Goal: Task Accomplishment & Management: Manage account settings

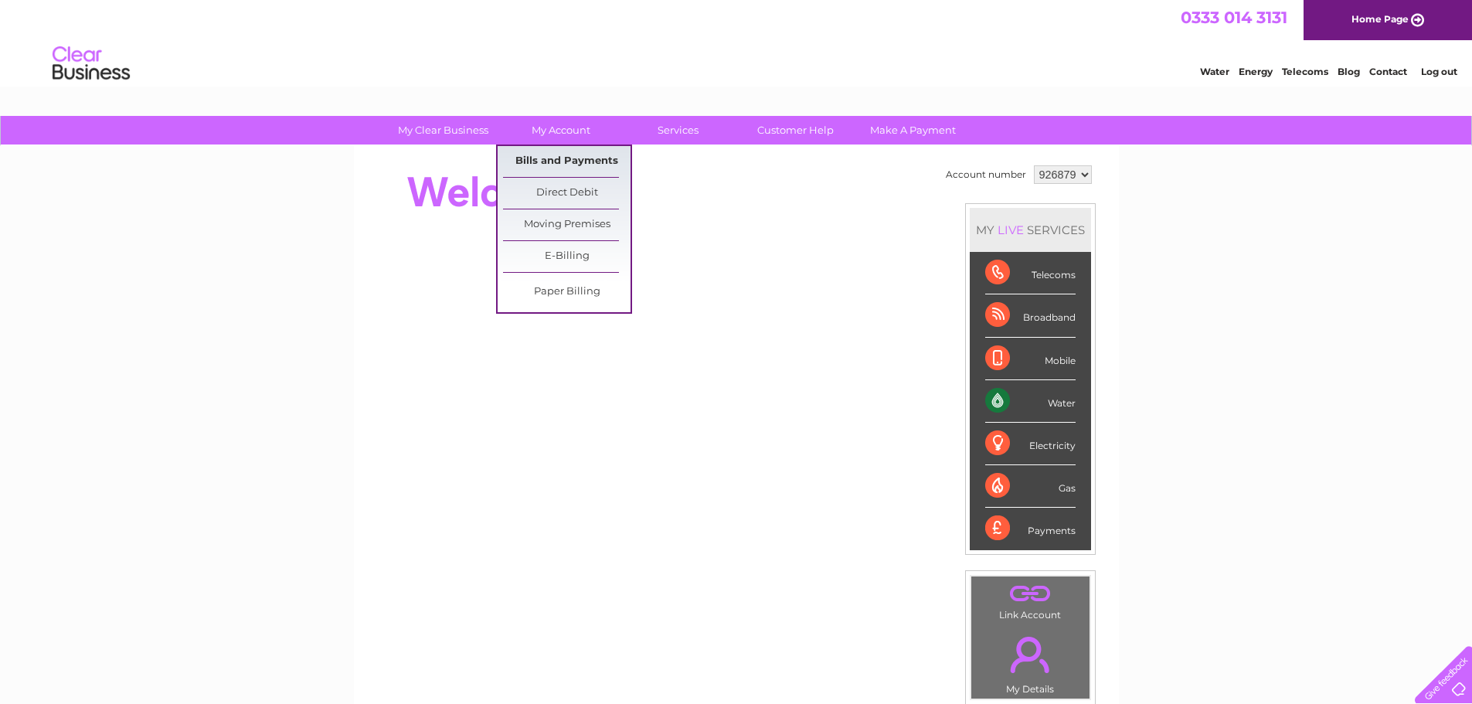
click at [573, 160] on link "Bills and Payments" at bounding box center [566, 161] width 127 height 31
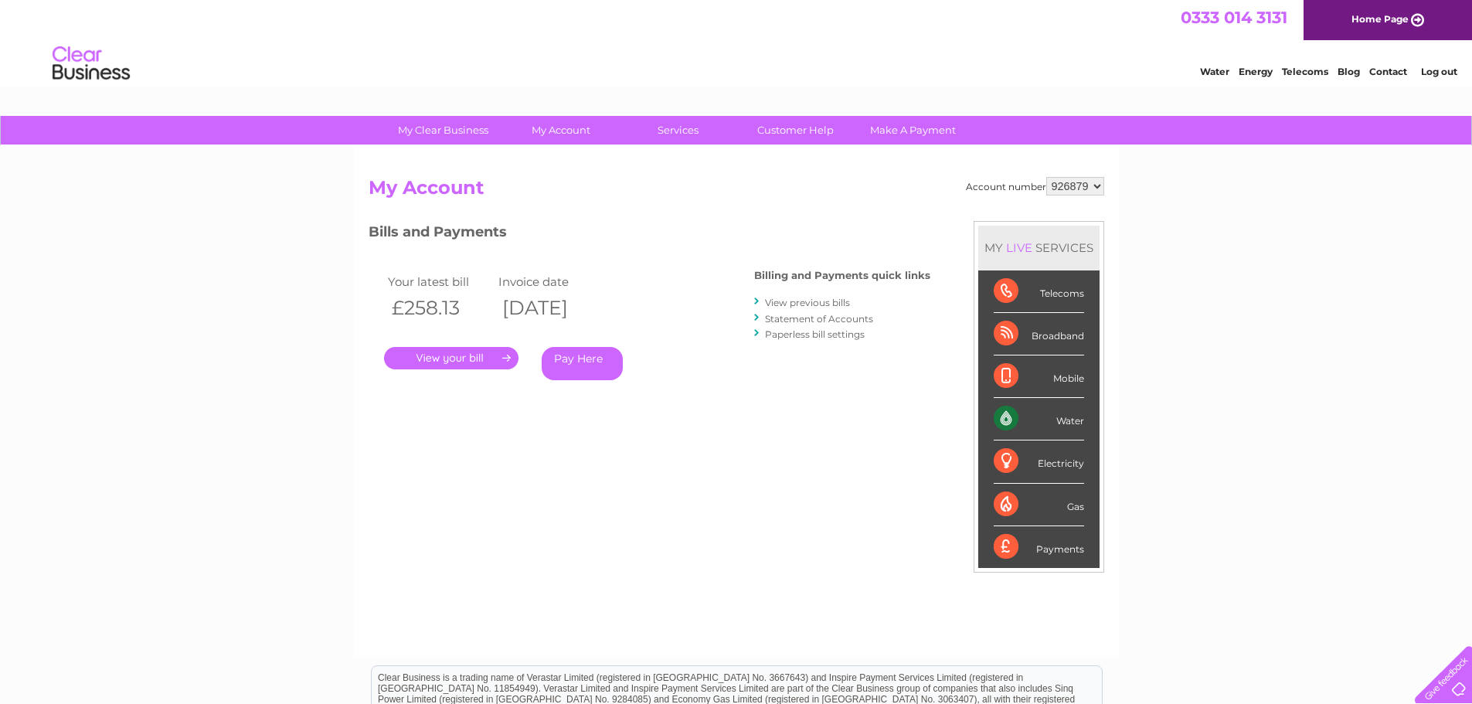
click at [466, 351] on link "." at bounding box center [451, 358] width 134 height 22
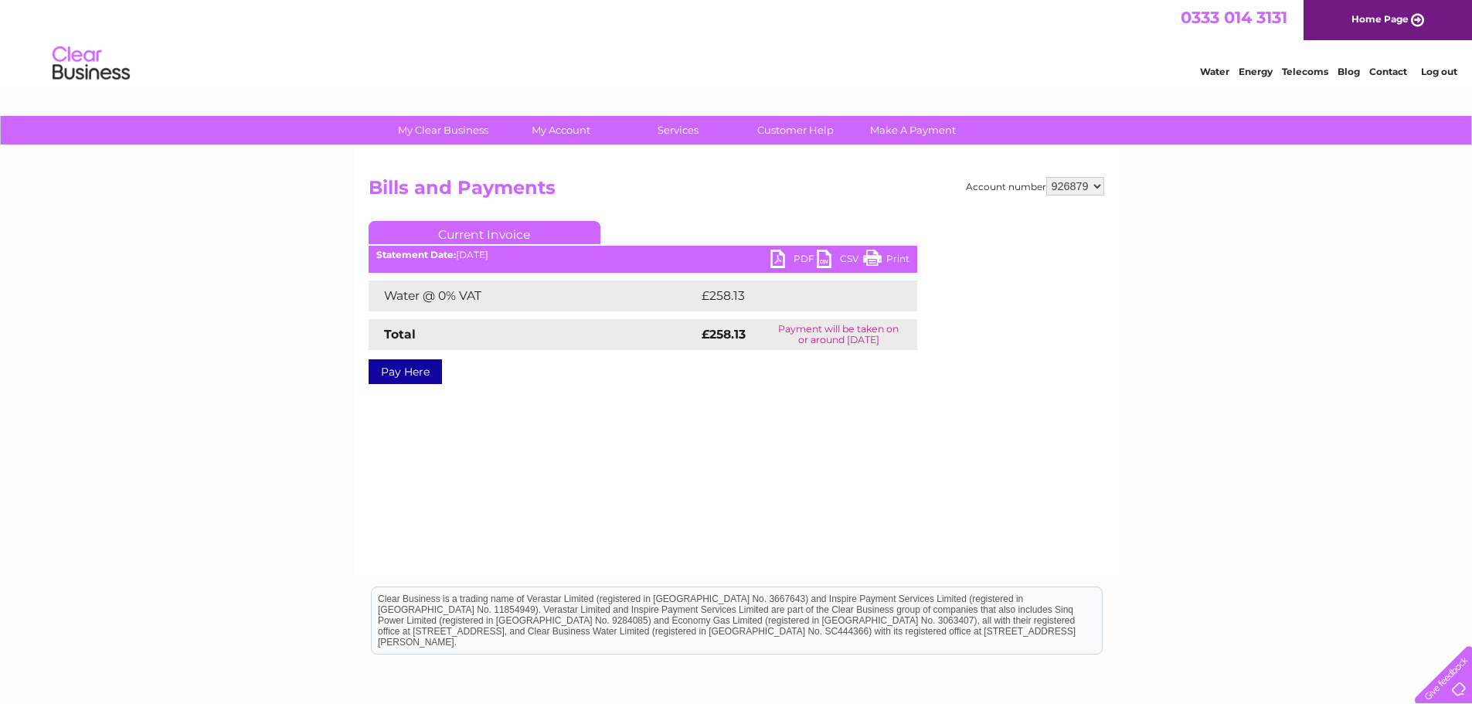
click at [777, 254] on link "PDF" at bounding box center [793, 261] width 46 height 22
